Goal: Task Accomplishment & Management: Manage account settings

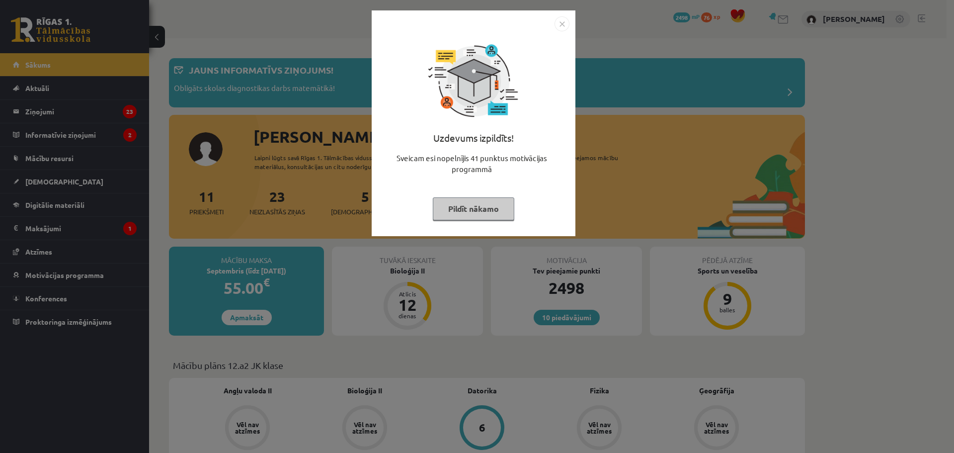
click at [562, 26] on img "Close" at bounding box center [561, 23] width 15 height 15
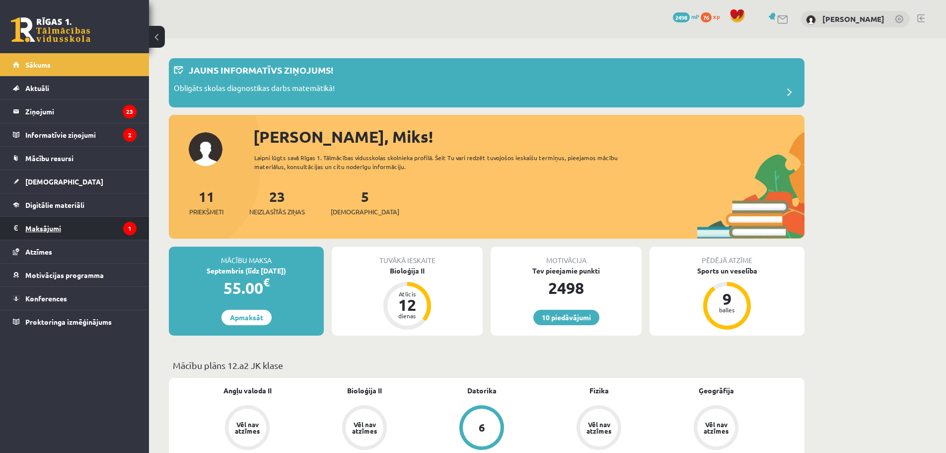
click at [49, 226] on legend "Maksājumi 1" at bounding box center [80, 228] width 111 height 23
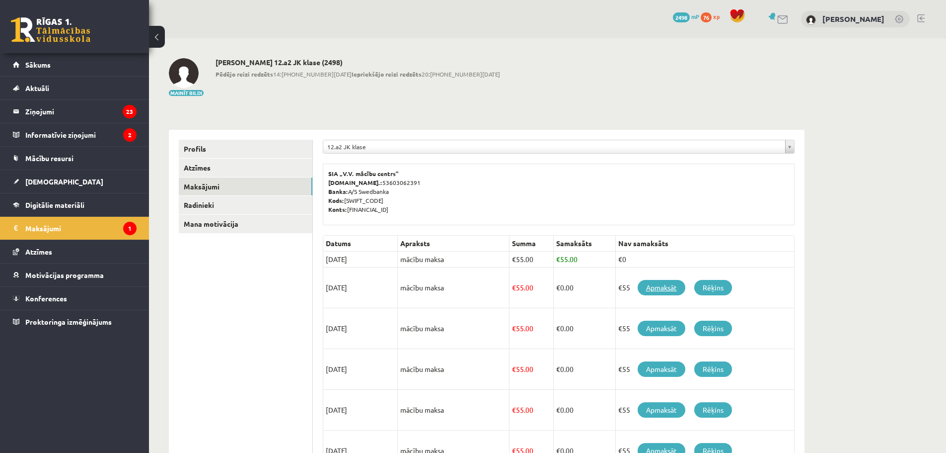
click at [659, 288] on link "Apmaksāt" at bounding box center [662, 287] width 48 height 15
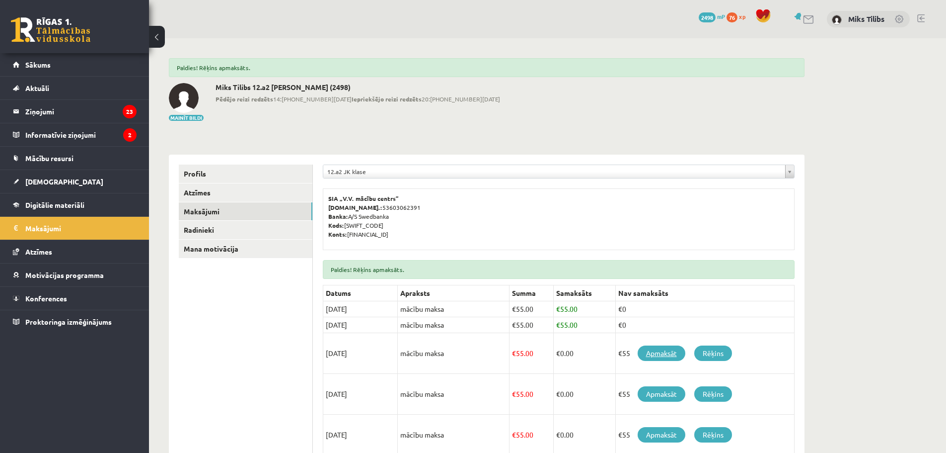
click at [653, 355] on link "Apmaksāt" at bounding box center [662, 352] width 48 height 15
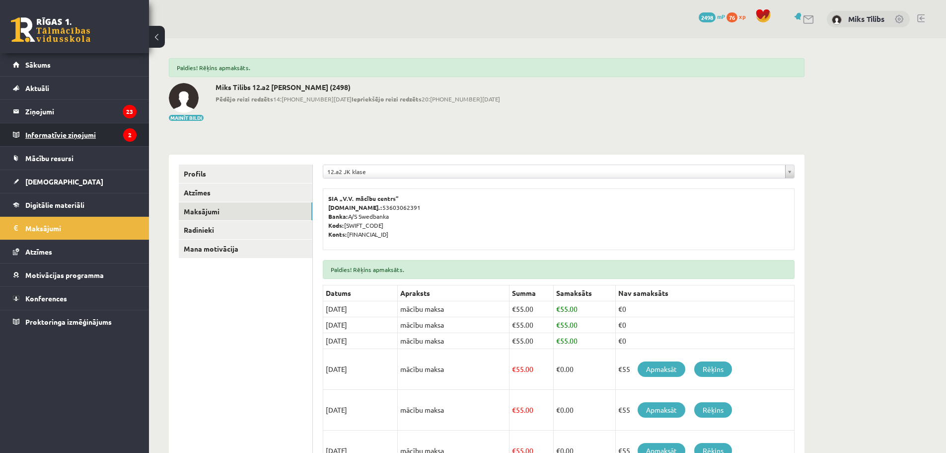
click at [84, 131] on legend "Informatīvie ziņojumi 2" at bounding box center [80, 134] width 111 height 23
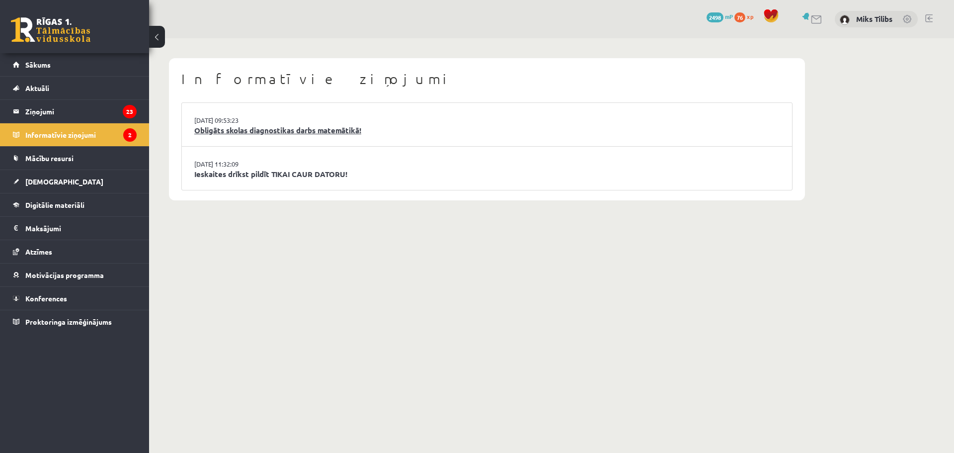
click at [276, 131] on link "Obligāts skolas diagnostikas darbs matemātikā!" at bounding box center [486, 130] width 585 height 11
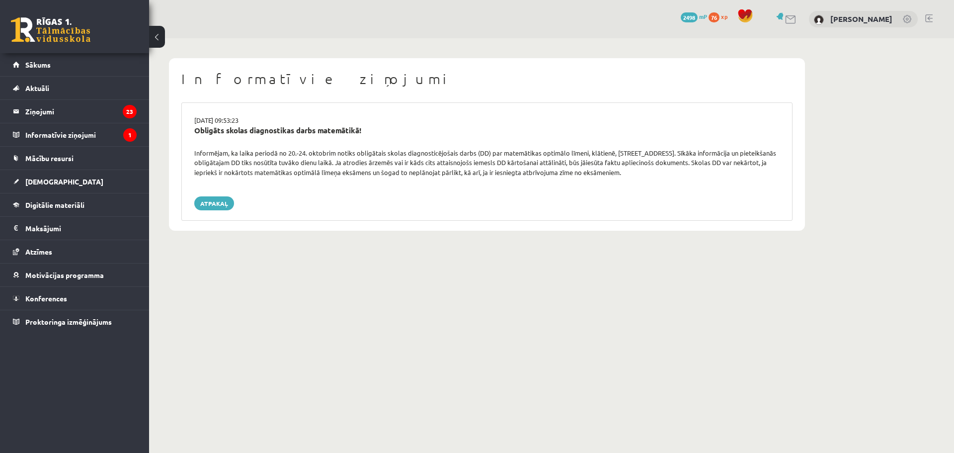
drag, startPoint x: 194, startPoint y: 117, endPoint x: 652, endPoint y: 176, distance: 462.4
click at [652, 176] on div "16.09.2025 09:53:23 Obligāts skolas diagnostikas darbs matemātikā! Informējam, …" at bounding box center [486, 161] width 611 height 118
click at [40, 104] on legend "Ziņojumi 23" at bounding box center [80, 111] width 111 height 23
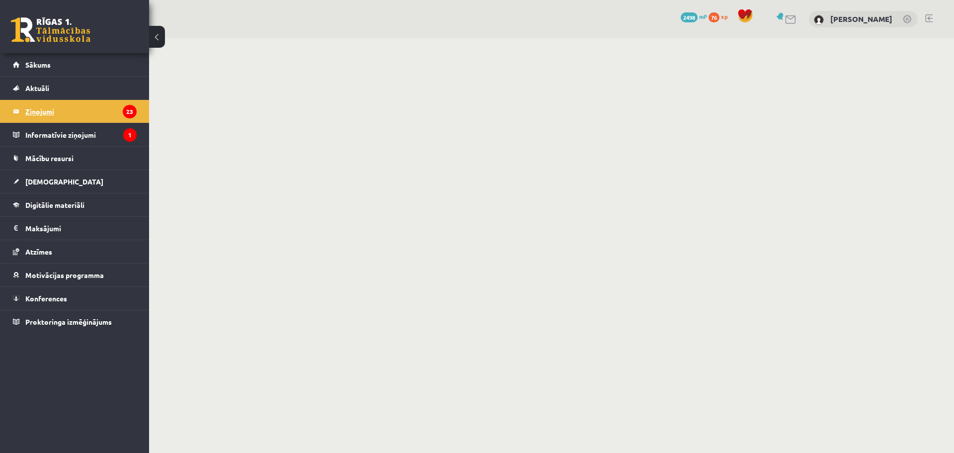
click at [38, 111] on legend "Ziņojumi 23" at bounding box center [80, 111] width 111 height 23
click at [60, 133] on legend "Informatīvie ziņojumi 1" at bounding box center [80, 134] width 111 height 23
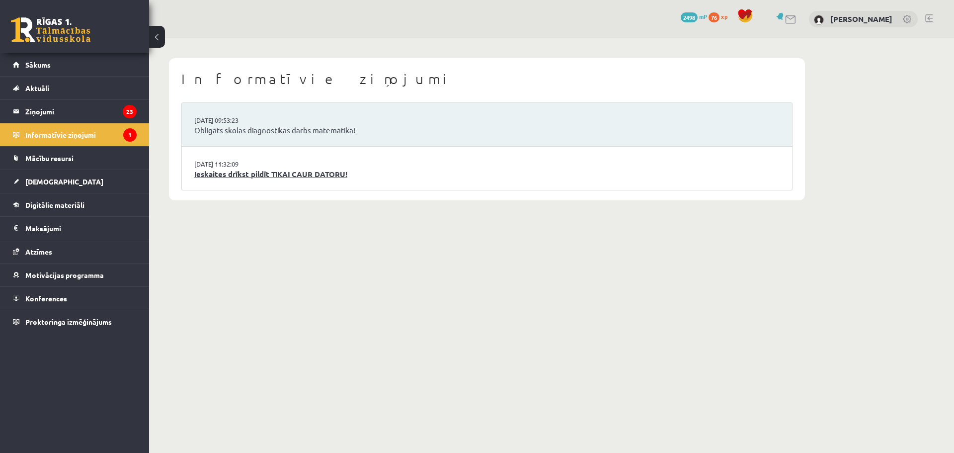
click at [295, 173] on link "Ieskaites drīkst pildīt TIKAI CAUR DATORU!" at bounding box center [486, 173] width 585 height 11
